Goal: Task Accomplishment & Management: Complete application form

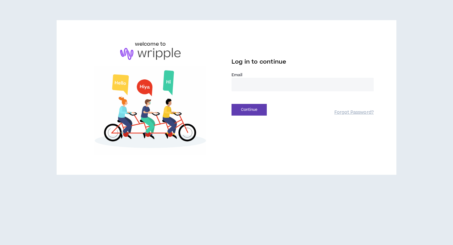
click at [289, 86] on input "email" at bounding box center [302, 85] width 142 height 14
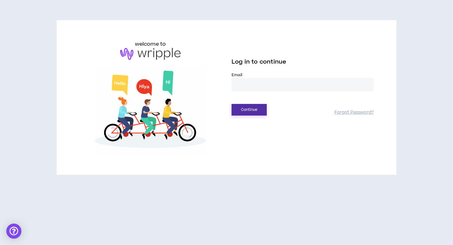
type input "**********"
click at [245, 111] on button "Continue" at bounding box center [248, 110] width 35 height 12
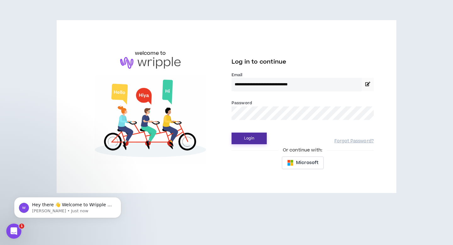
click at [249, 140] on button "Login" at bounding box center [248, 138] width 35 height 12
click at [251, 140] on button "Login" at bounding box center [248, 138] width 35 height 12
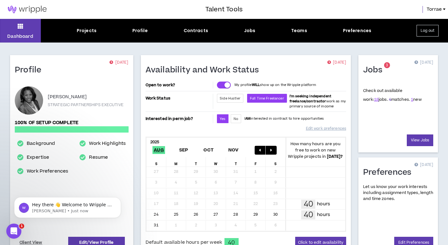
click at [389, 100] on link "4" at bounding box center [390, 99] width 2 height 6
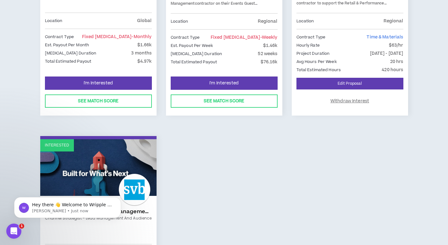
scroll to position [198, 0]
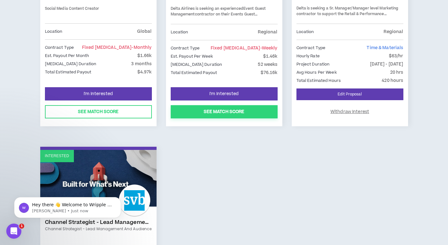
click at [223, 111] on button "See Match Score" at bounding box center [224, 111] width 107 height 13
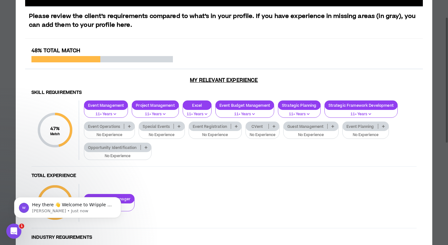
click at [162, 132] on p "No Experience" at bounding box center [162, 135] width 38 height 6
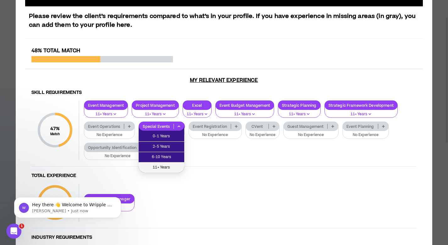
click at [157, 168] on span "11+ Years" at bounding box center [161, 167] width 38 height 7
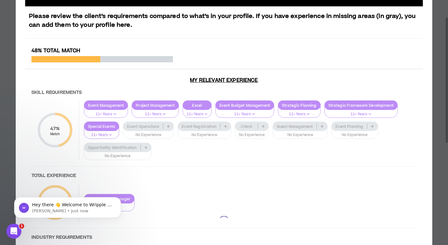
click at [122, 148] on div at bounding box center [224, 220] width 398 height 347
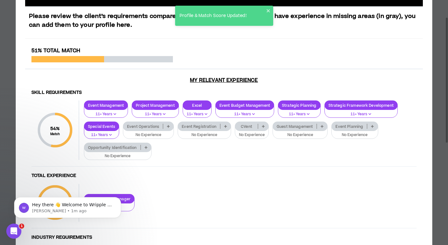
click at [358, 127] on p "Event Planning" at bounding box center [349, 126] width 35 height 5
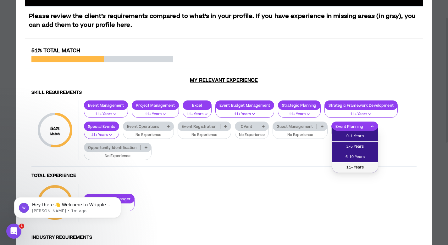
click at [355, 167] on span "11+ Years" at bounding box center [355, 167] width 39 height 7
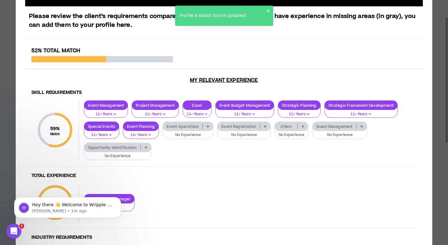
click at [190, 126] on p "Event Operations" at bounding box center [183, 126] width 40 height 5
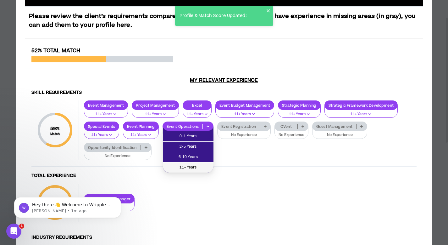
click at [192, 168] on span "11+ Years" at bounding box center [188, 167] width 43 height 7
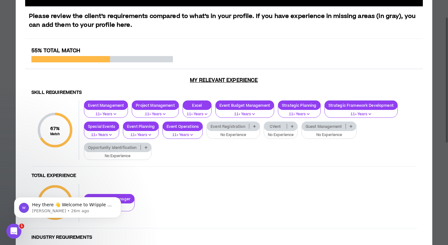
click at [230, 127] on p "Event Registration" at bounding box center [228, 126] width 42 height 5
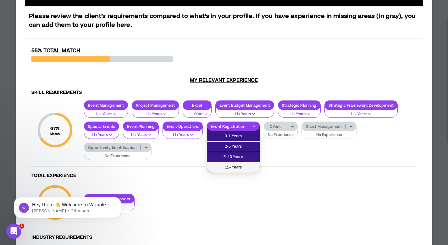
click at [234, 167] on span "11+ Years" at bounding box center [233, 167] width 45 height 7
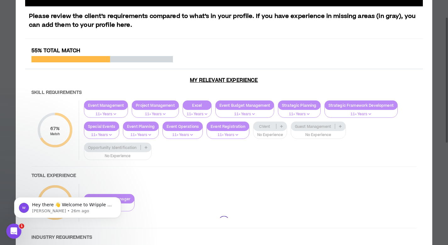
click at [110, 147] on div at bounding box center [224, 220] width 398 height 347
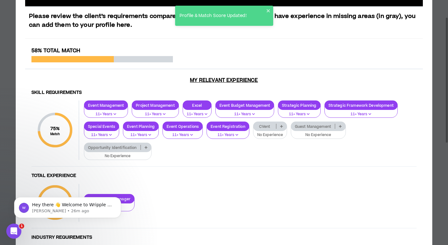
click at [122, 148] on p "Opportunity Identification" at bounding box center [112, 147] width 56 height 5
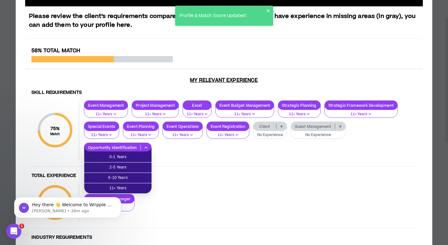
click at [124, 187] on body "Hey there 👋 Welcome to Wripple 🙌 Take a look around! If you have any questions,…" at bounding box center [67, 205] width 121 height 39
click at [125, 188] on body "Hey there 👋 Welcome to Wripple 🙌 Take a look around! If you have any questions,…" at bounding box center [67, 205] width 121 height 39
click html "Hey there 👋 Welcome to Wripple 🙌 Take a look around! If you have any questions,…"
click at [118, 189] on body "Hey there 👋 Welcome to Wripple 🙌 Take a look around! If you have any questions,…" at bounding box center [67, 205] width 121 height 39
click at [120, 197] on icon "Dismiss notification" at bounding box center [119, 198] width 3 height 3
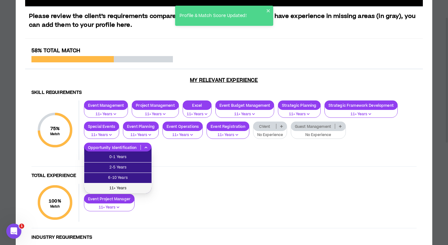
click at [119, 187] on span "11+ Years" at bounding box center [118, 188] width 60 height 7
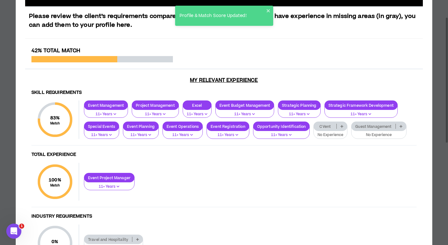
click at [379, 127] on p "Guest Management" at bounding box center [373, 126] width 44 height 5
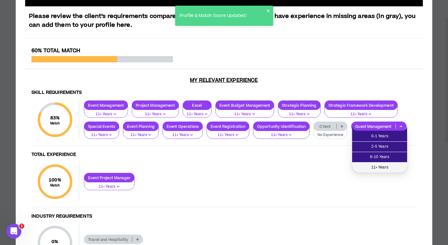
click at [377, 166] on span "11+ Years" at bounding box center [379, 167] width 47 height 7
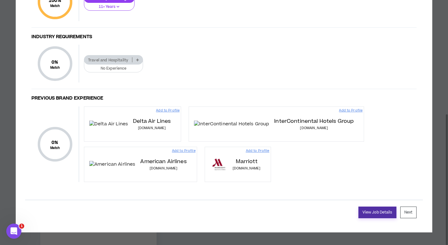
click at [379, 213] on link "View Job Details" at bounding box center [377, 212] width 38 height 12
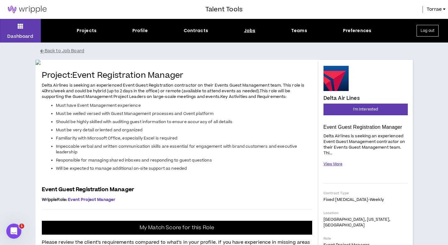
click at [337, 164] on button "View More" at bounding box center [332, 163] width 19 height 11
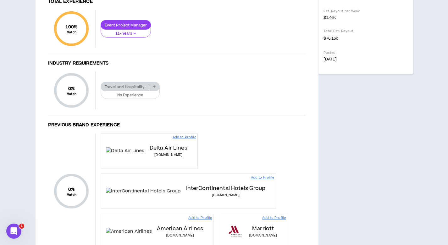
scroll to position [407, 0]
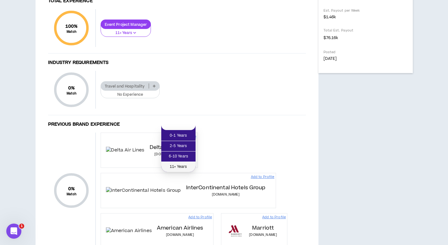
click at [179, 163] on span "11+ Years" at bounding box center [178, 166] width 27 height 7
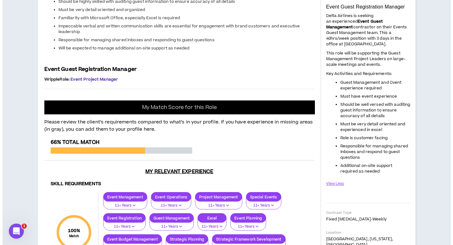
scroll to position [0, 0]
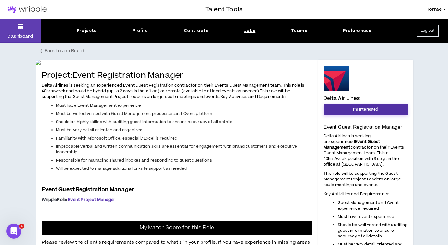
click at [354, 109] on span "I'm Interested" at bounding box center [365, 109] width 25 height 6
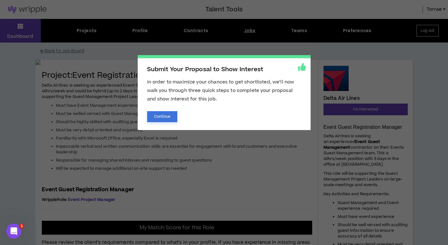
click at [160, 117] on button "Continue" at bounding box center [162, 116] width 30 height 11
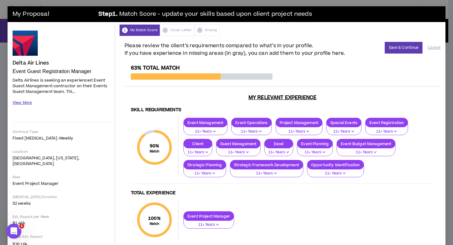
click at [25, 101] on button "View More" at bounding box center [22, 102] width 19 height 11
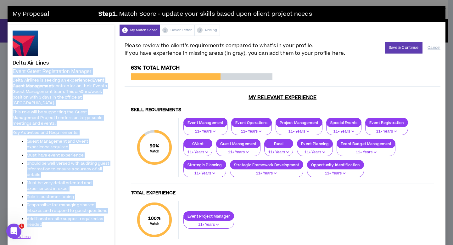
drag, startPoint x: 14, startPoint y: 69, endPoint x: 104, endPoint y: 224, distance: 178.8
click at [104, 224] on div "Event Guest Registration Manager Delta Airlines is seeking an experienced Event…" at bounding box center [61, 158] width 97 height 180
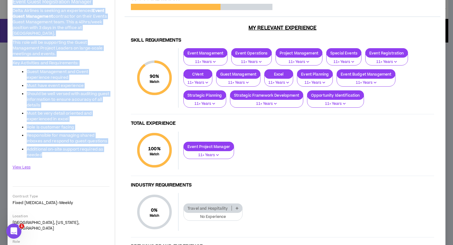
copy div "Event Guest Registration Manager Delta Airlines is seeking an experienced Event…"
